Goal: Information Seeking & Learning: Check status

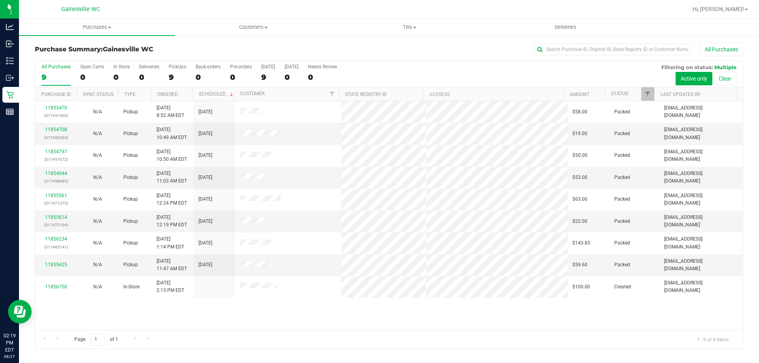
click at [338, 51] on div "All Purchases" at bounding box center [507, 49] width 473 height 13
click at [488, 339] on div "Page 1 of 1 1 - 9 of 9 items" at bounding box center [389, 339] width 708 height 19
click at [180, 11] on div at bounding box center [415, 9] width 546 height 15
click at [142, 10] on div at bounding box center [415, 9] width 546 height 15
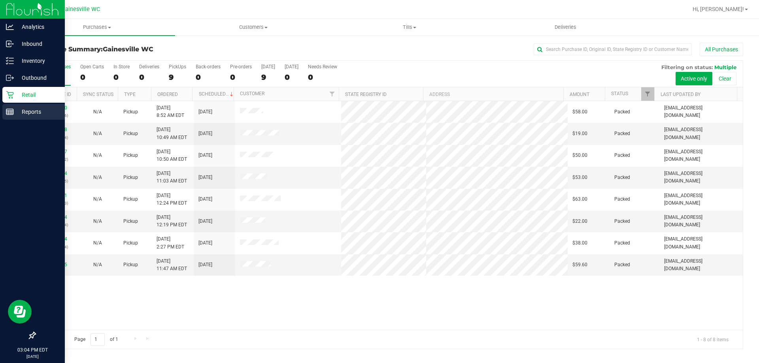
click at [4, 107] on div "Reports" at bounding box center [33, 112] width 62 height 16
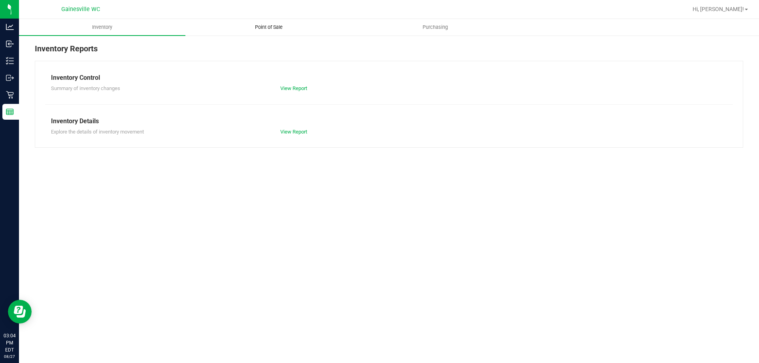
click at [251, 25] on span "Point of Sale" at bounding box center [268, 27] width 49 height 7
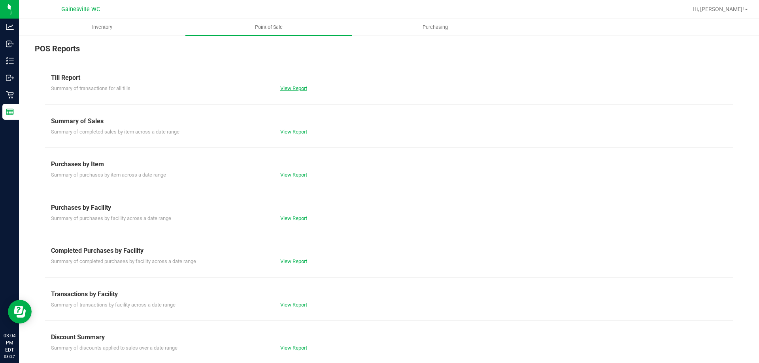
click at [292, 91] on link "View Report" at bounding box center [293, 88] width 27 height 6
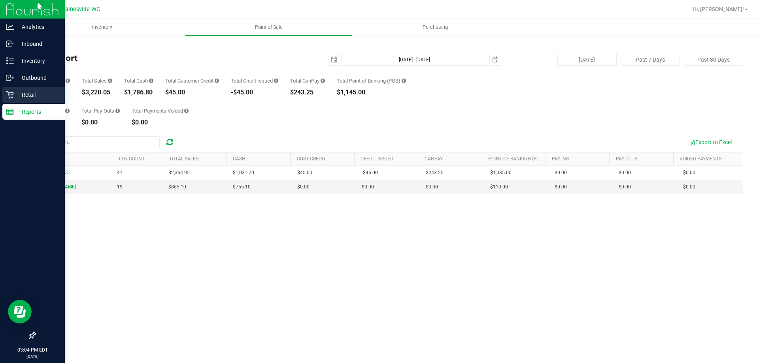
click at [19, 94] on p "Retail" at bounding box center [37, 94] width 47 height 9
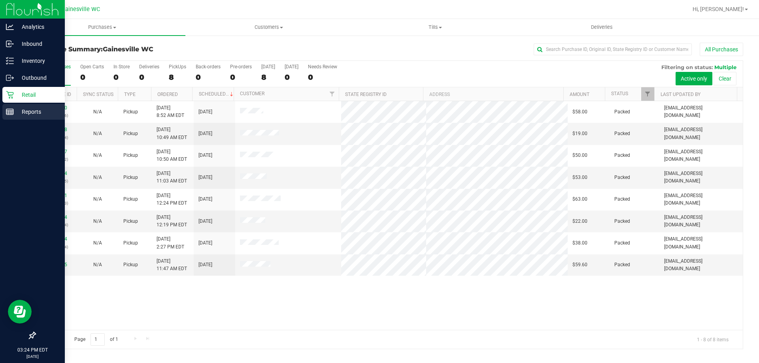
click at [10, 113] on icon at bounding box center [10, 112] width 8 height 8
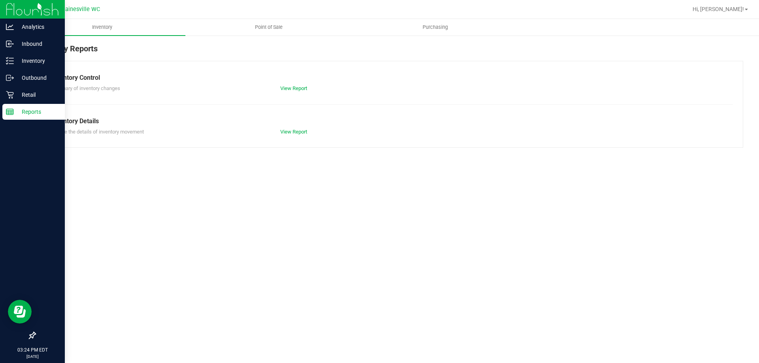
click at [269, 17] on nav "Gainesville WC Hi, Hayley!" at bounding box center [389, 9] width 740 height 19
click at [271, 22] on uib-tab-heading "Point of Sale" at bounding box center [269, 27] width 166 height 16
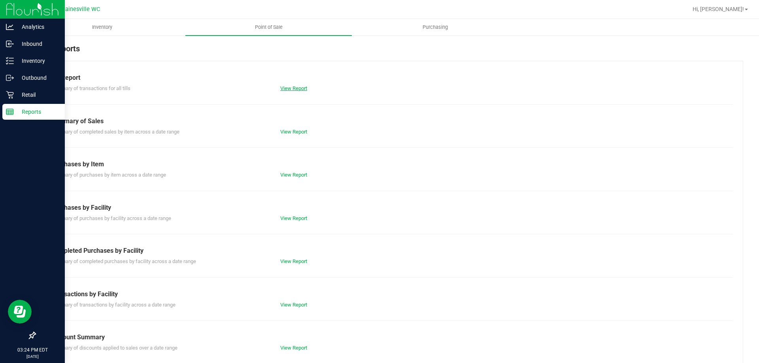
click at [296, 86] on link "View Report" at bounding box center [293, 88] width 27 height 6
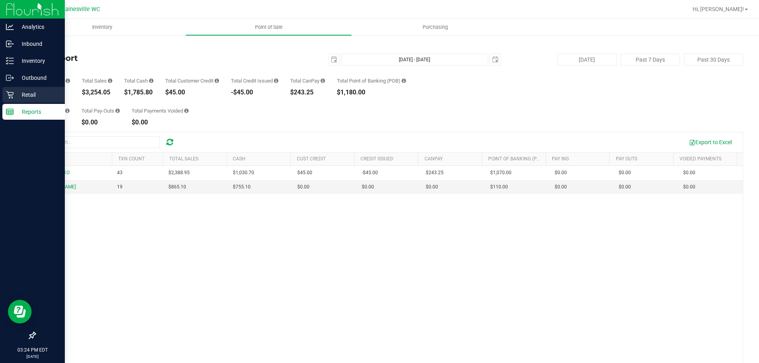
click at [10, 93] on icon at bounding box center [10, 95] width 8 height 8
